Goal: Task Accomplishment & Management: Complete application form

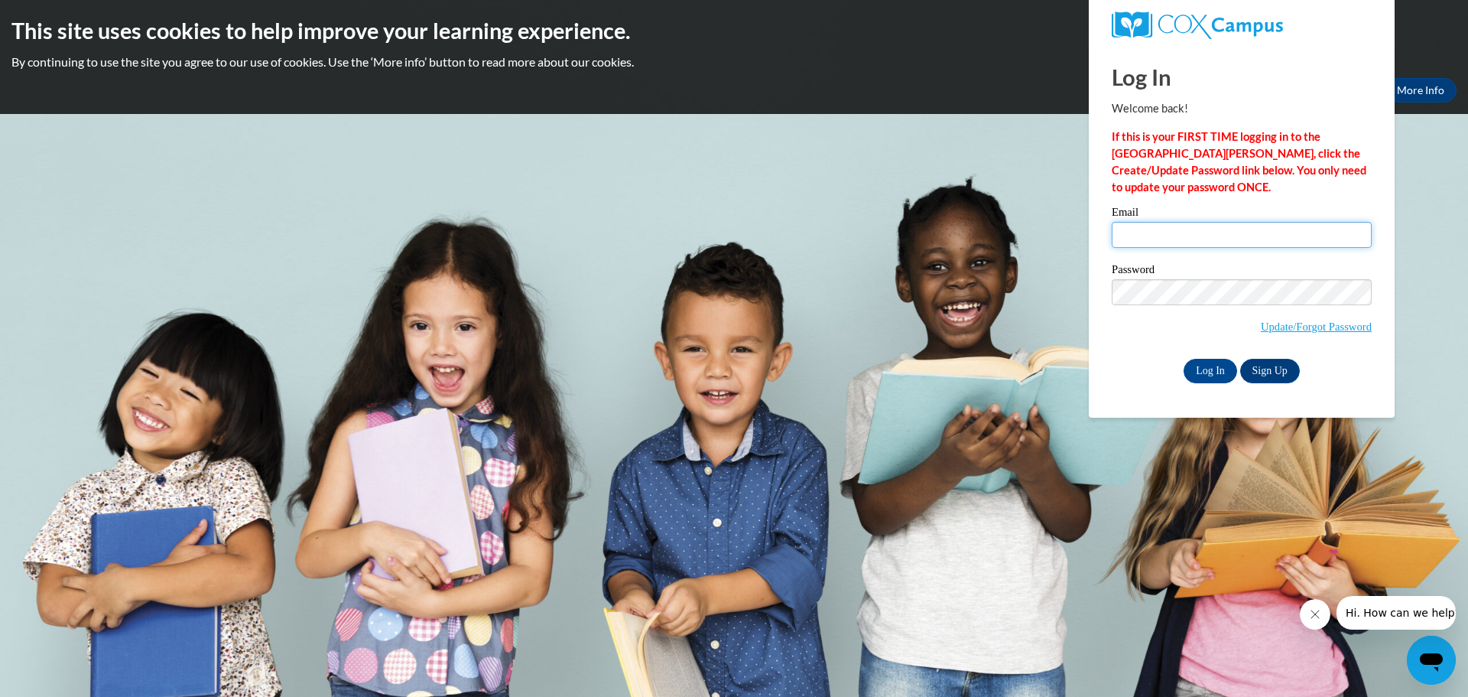
type input "yjackson@kusd.edu"
click at [1205, 368] on input "Log In" at bounding box center [1211, 371] width 54 height 24
click at [1205, 363] on input "Log In" at bounding box center [1211, 371] width 54 height 24
